Goal: Obtain resource: Download file/media

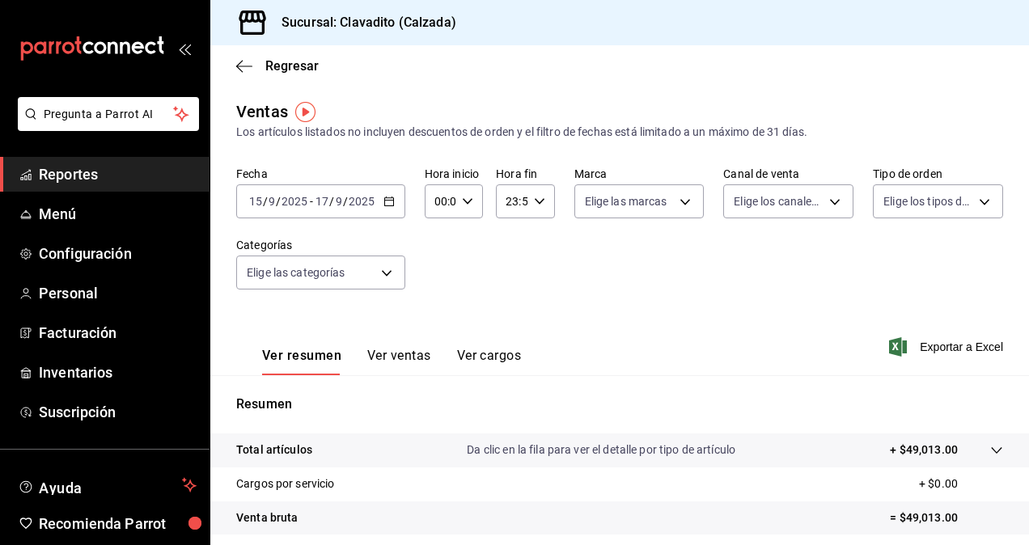
click at [383, 197] on icon "button" at bounding box center [388, 201] width 11 height 11
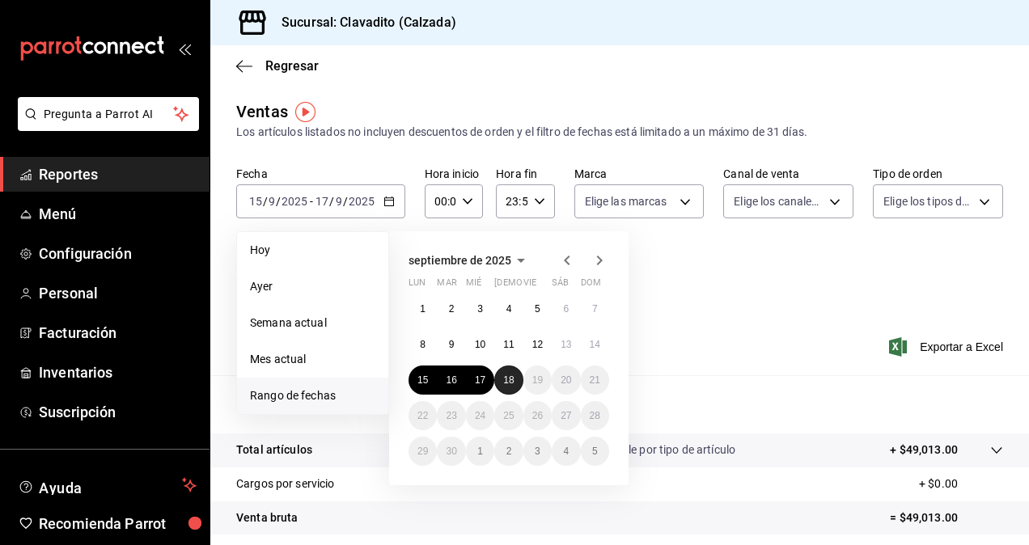
click at [518, 385] on button "18" at bounding box center [508, 380] width 28 height 29
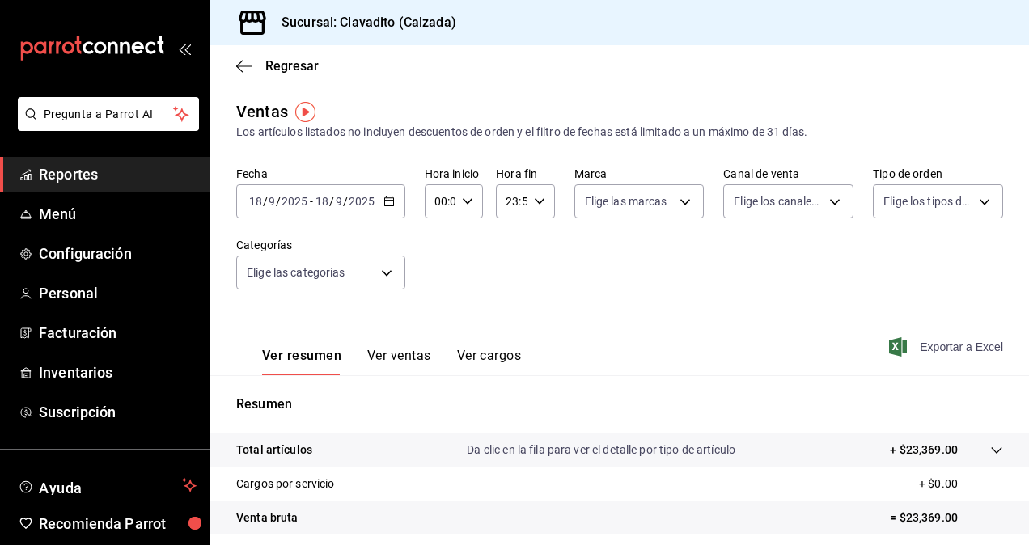
click at [929, 342] on span "Exportar a Excel" at bounding box center [947, 346] width 111 height 19
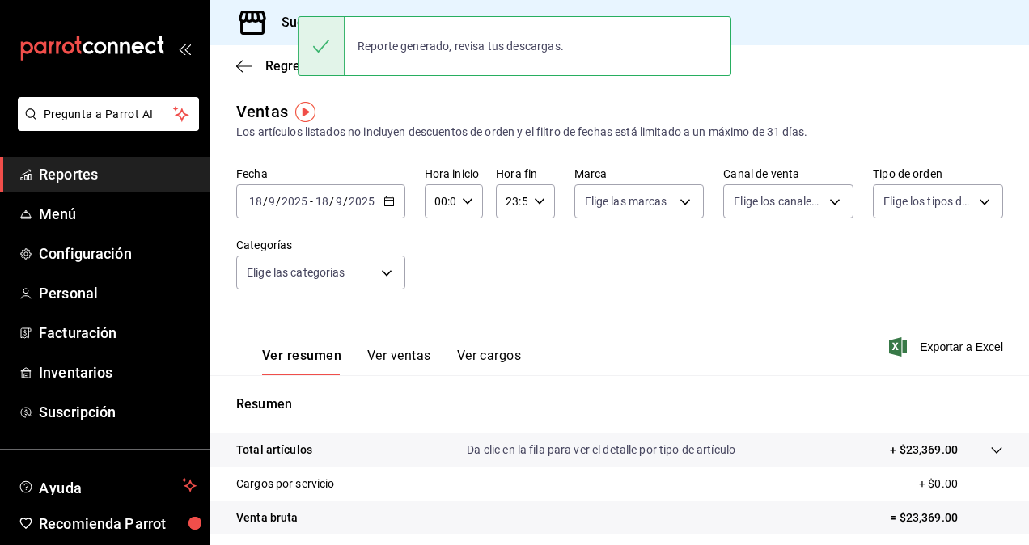
click at [93, 180] on span "Reportes" at bounding box center [118, 174] width 158 height 22
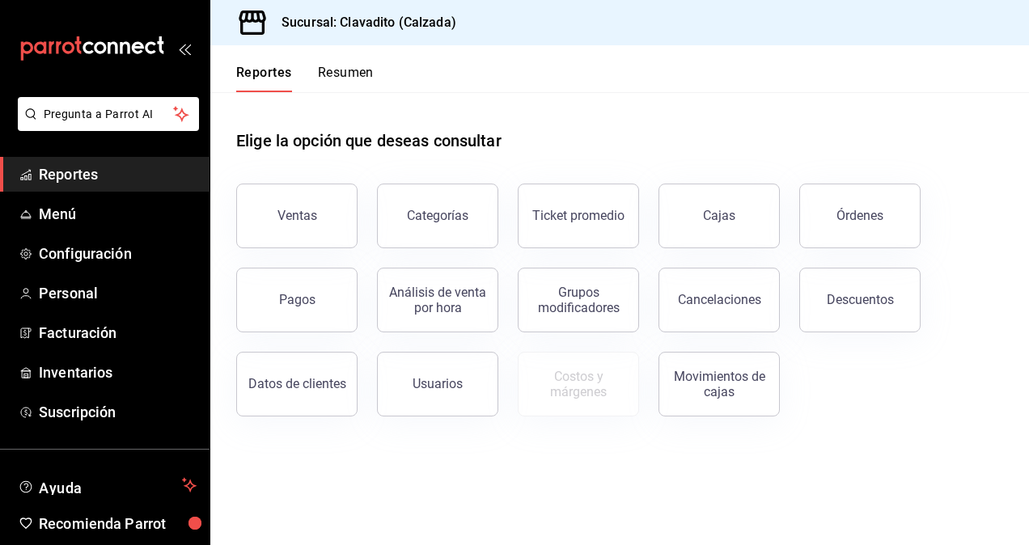
click at [894, 336] on div "Ventas Categorías Ticket promedio Cajas Órdenes Pagos Análisis de venta por hor…" at bounding box center [610, 290] width 786 height 252
click at [889, 311] on button "Descuentos" at bounding box center [859, 300] width 121 height 65
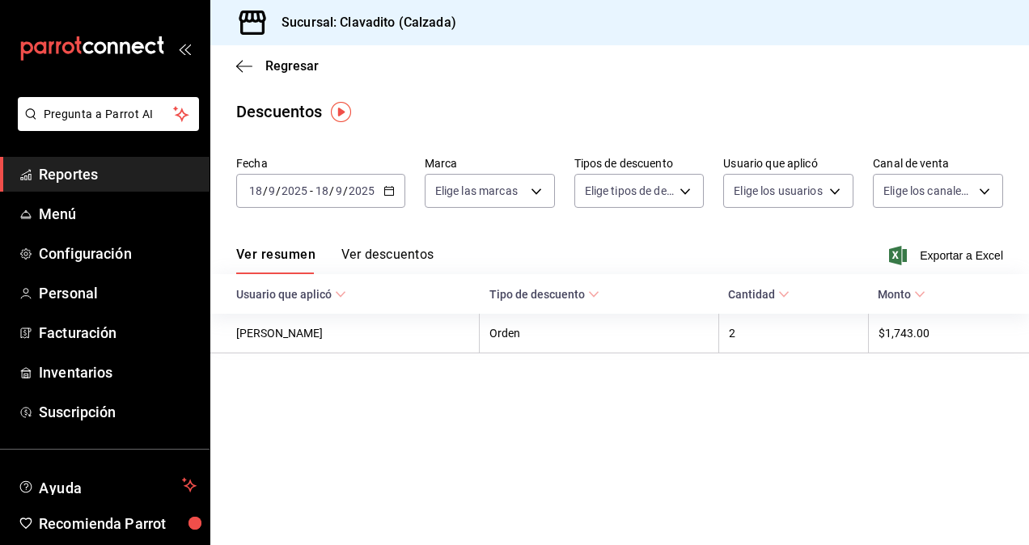
click at [388, 202] on div "[DATE] [DATE] - [DATE] [DATE]" at bounding box center [320, 191] width 169 height 34
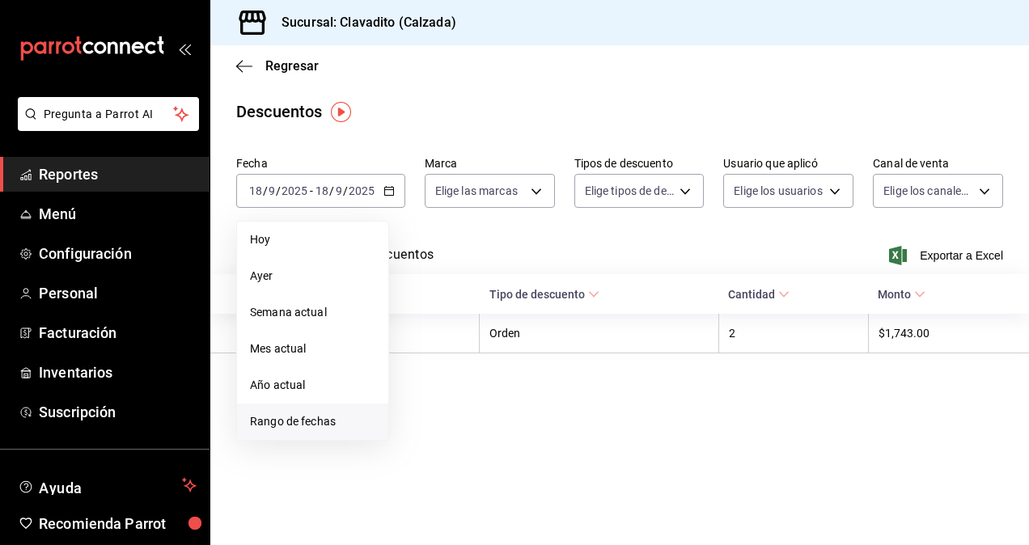
click at [268, 429] on span "Rango de fechas" at bounding box center [312, 421] width 125 height 17
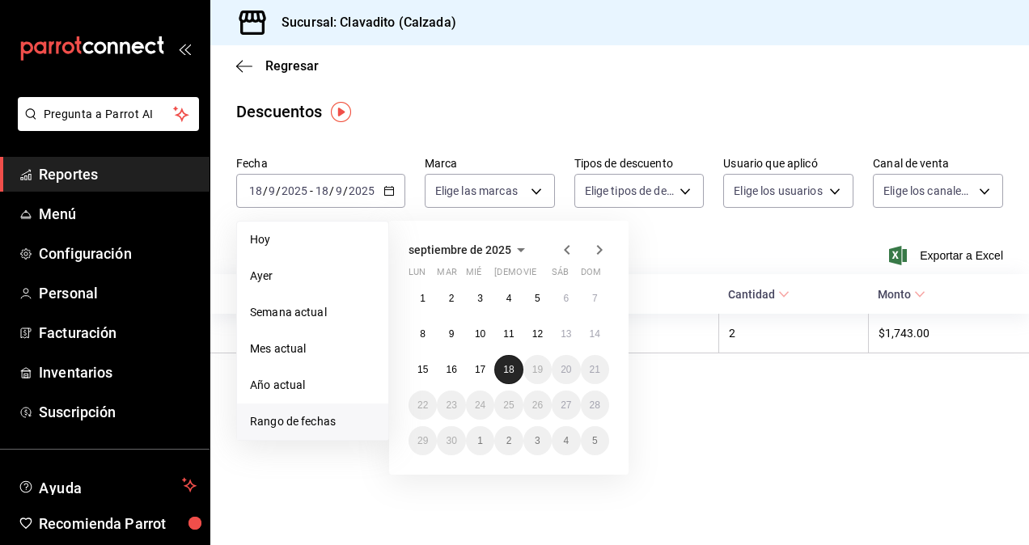
click at [516, 370] on button "18" at bounding box center [508, 369] width 28 height 29
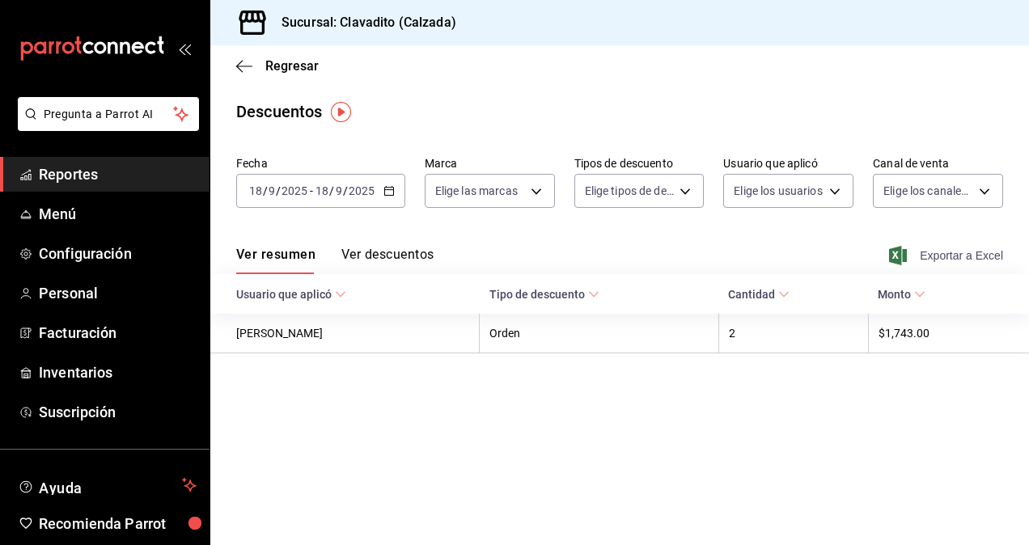
click at [936, 252] on span "Exportar a Excel" at bounding box center [947, 255] width 111 height 19
click at [126, 155] on li "Pregunta a Parrot AI" at bounding box center [104, 127] width 196 height 60
click at [89, 168] on span "Reportes" at bounding box center [118, 174] width 158 height 22
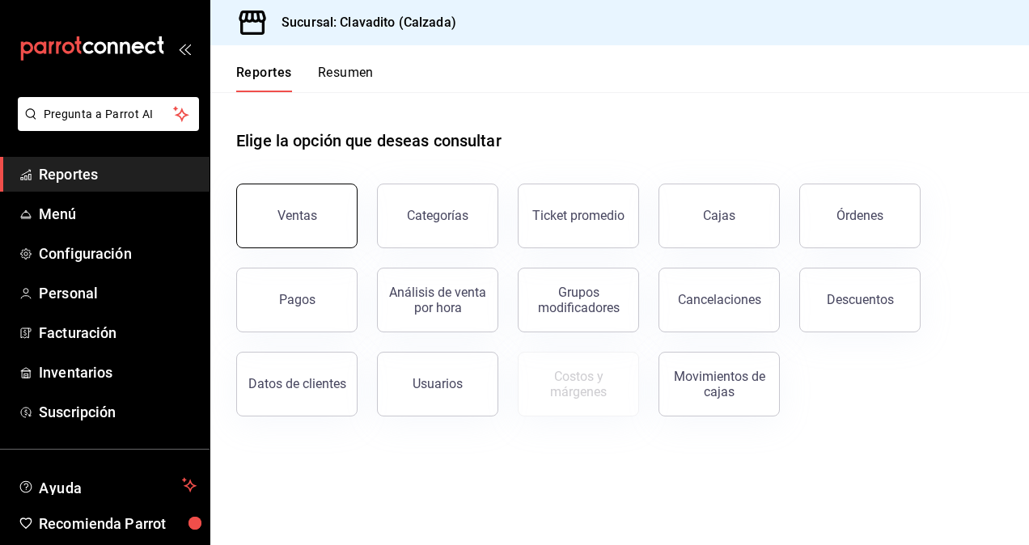
click at [311, 189] on button "Ventas" at bounding box center [296, 216] width 121 height 65
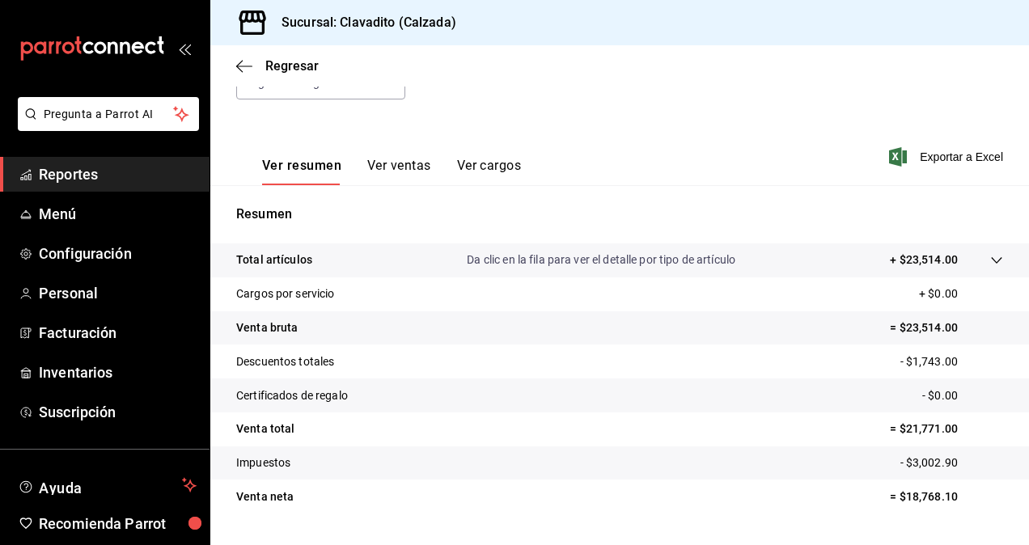
scroll to position [230, 0]
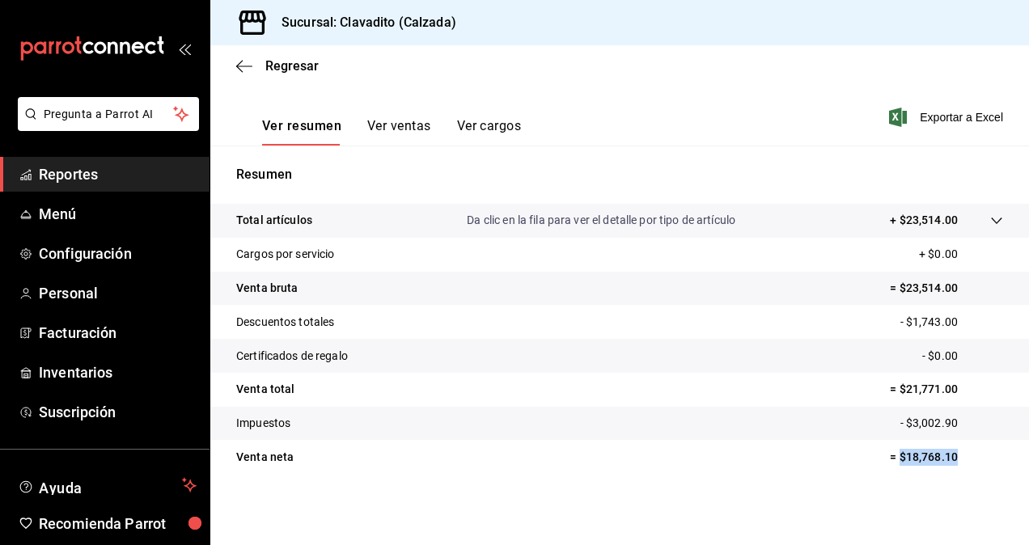
drag, startPoint x: 886, startPoint y: 456, endPoint x: 949, endPoint y: 451, distance: 62.5
click at [949, 451] on p "= $18,768.10" at bounding box center [945, 457] width 113 height 17
copy p "$18,768.10"
click at [74, 178] on span "Reportes" at bounding box center [118, 174] width 158 height 22
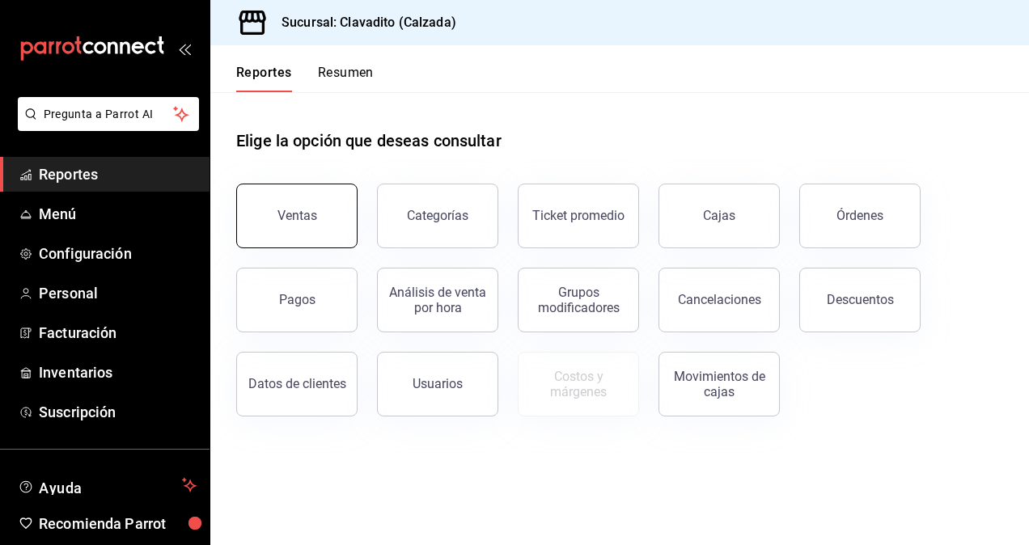
click at [276, 219] on button "Ventas" at bounding box center [296, 216] width 121 height 65
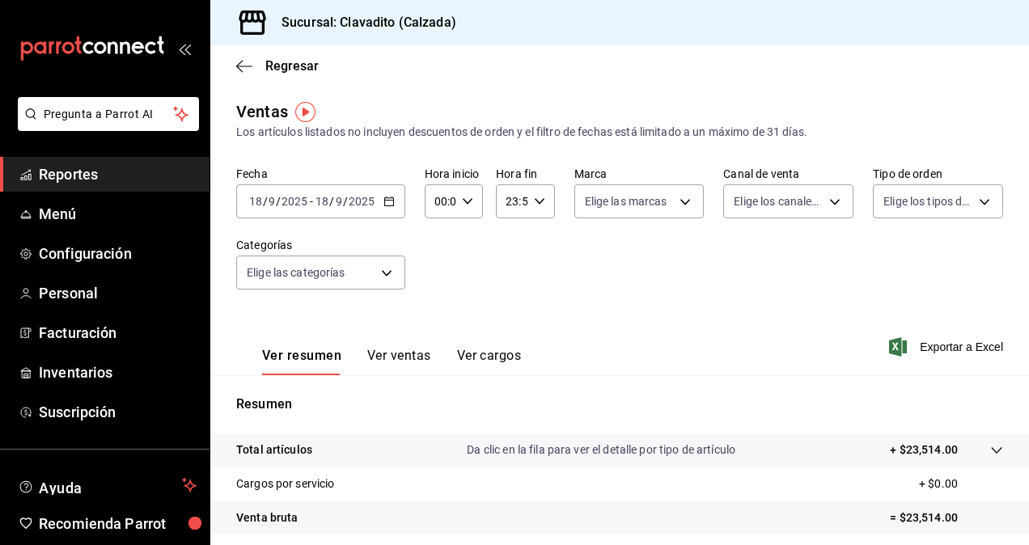
click at [390, 201] on \(Stroke\) "button" at bounding box center [388, 200] width 9 height 1
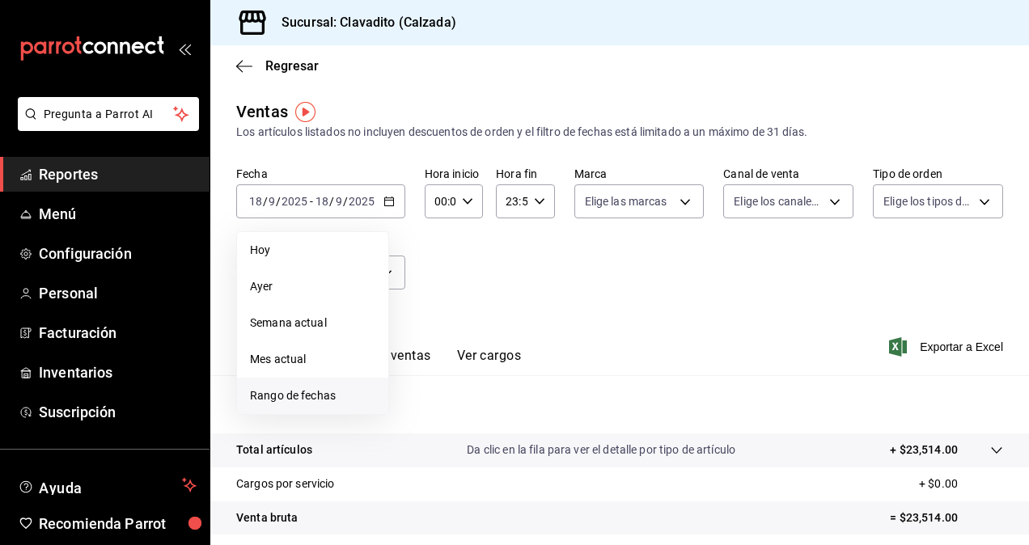
click at [334, 394] on span "Rango de fechas" at bounding box center [312, 395] width 125 height 17
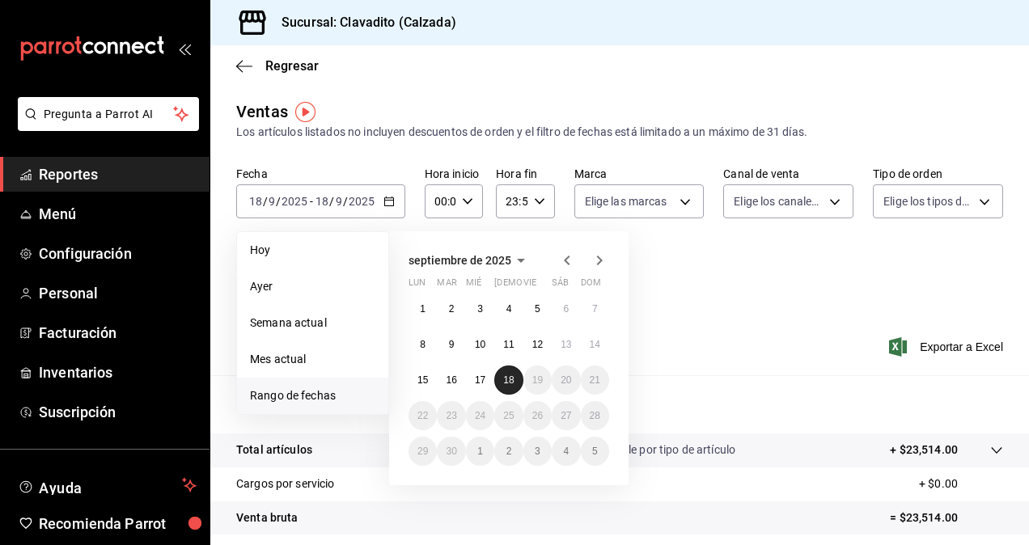
click at [506, 381] on abbr "18" at bounding box center [508, 379] width 11 height 11
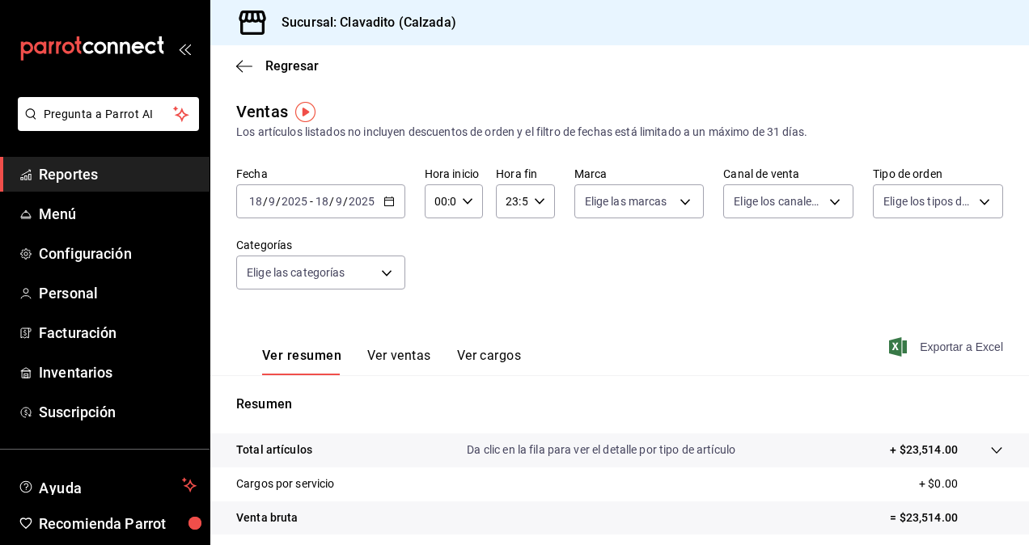
click at [922, 349] on span "Exportar a Excel" at bounding box center [947, 346] width 111 height 19
